Goal: Entertainment & Leisure: Consume media (video, audio)

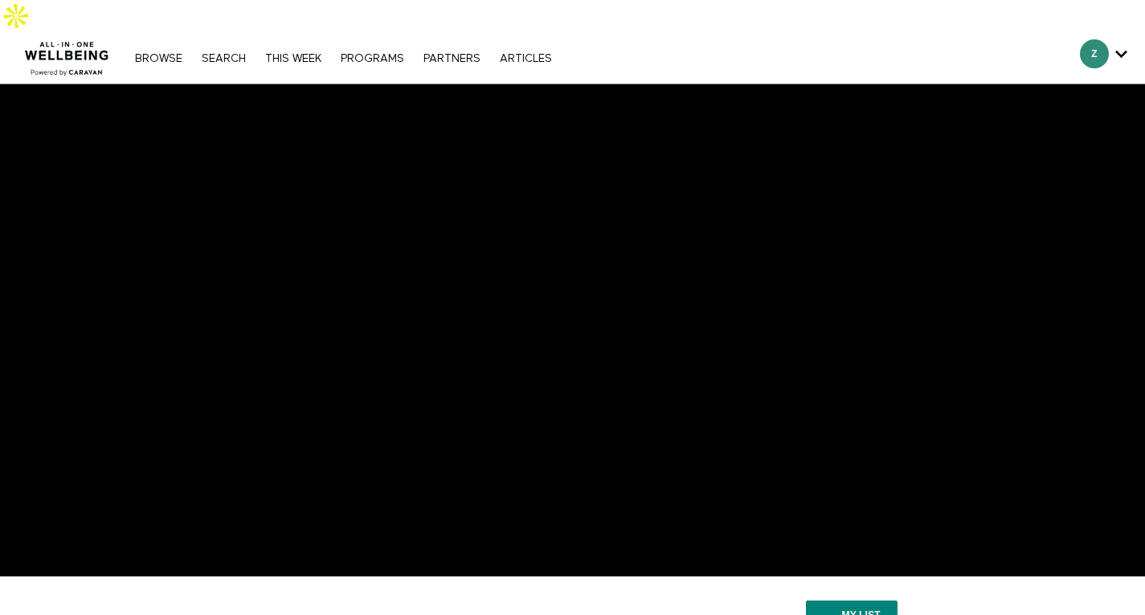
scroll to position [32, 0]
